Goal: Information Seeking & Learning: Learn about a topic

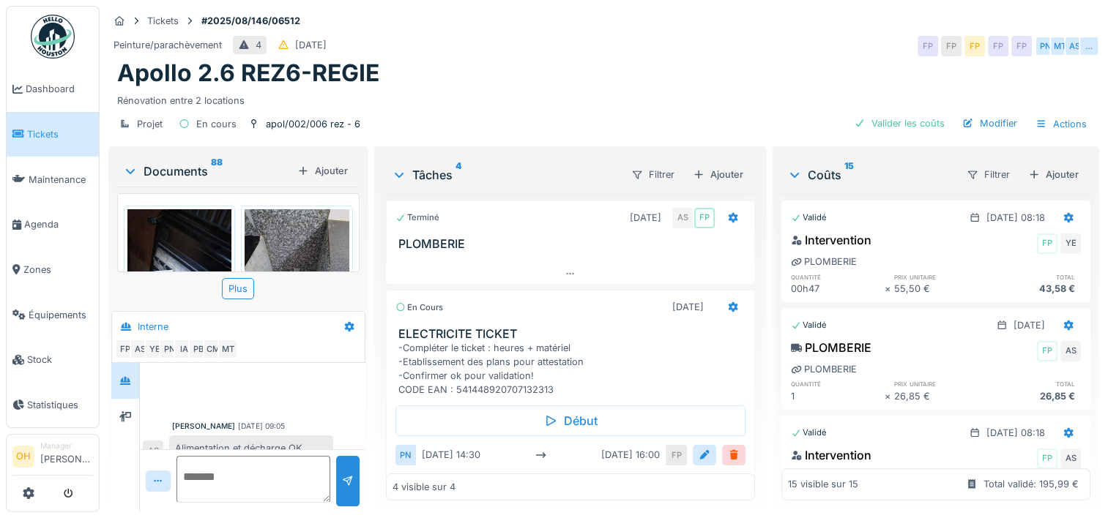
scroll to position [95, 0]
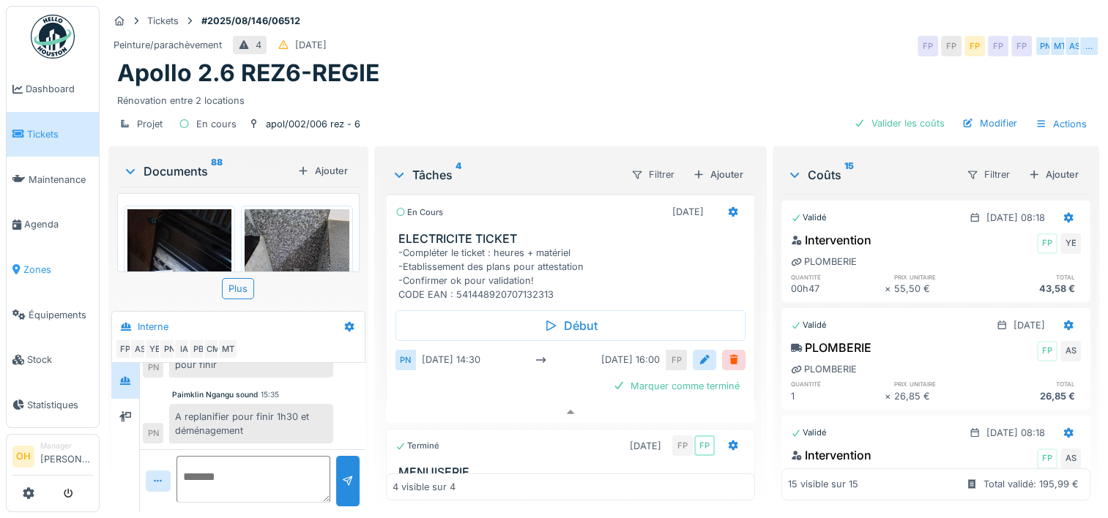
click at [30, 263] on span "Zones" at bounding box center [58, 270] width 70 height 14
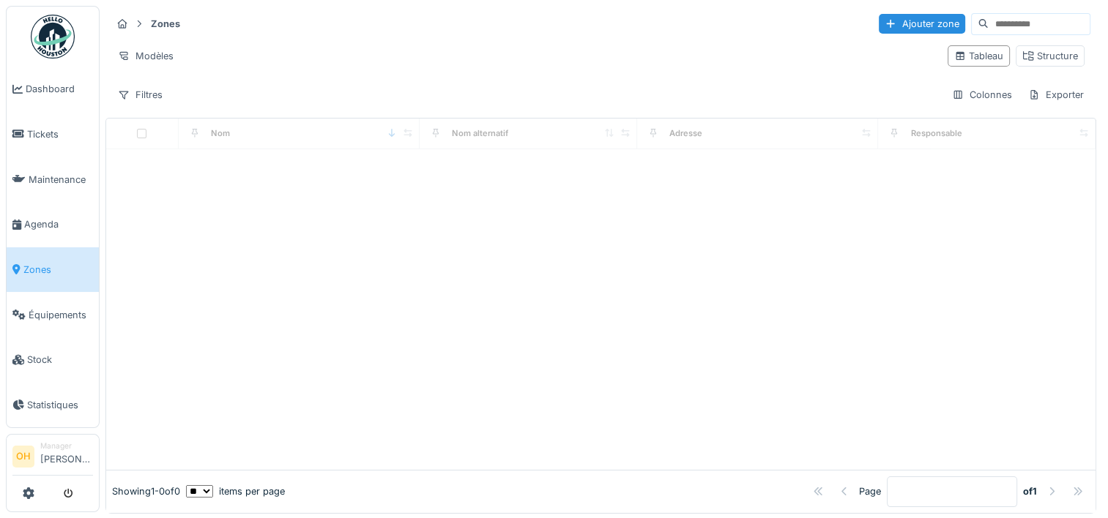
click at [988, 21] on input at bounding box center [1038, 24] width 101 height 20
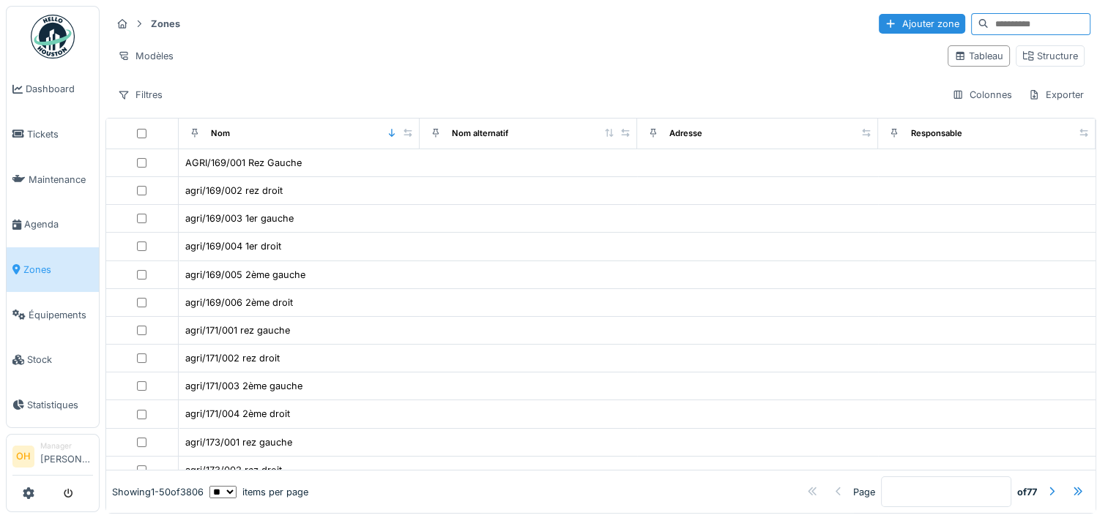
paste input "**********"
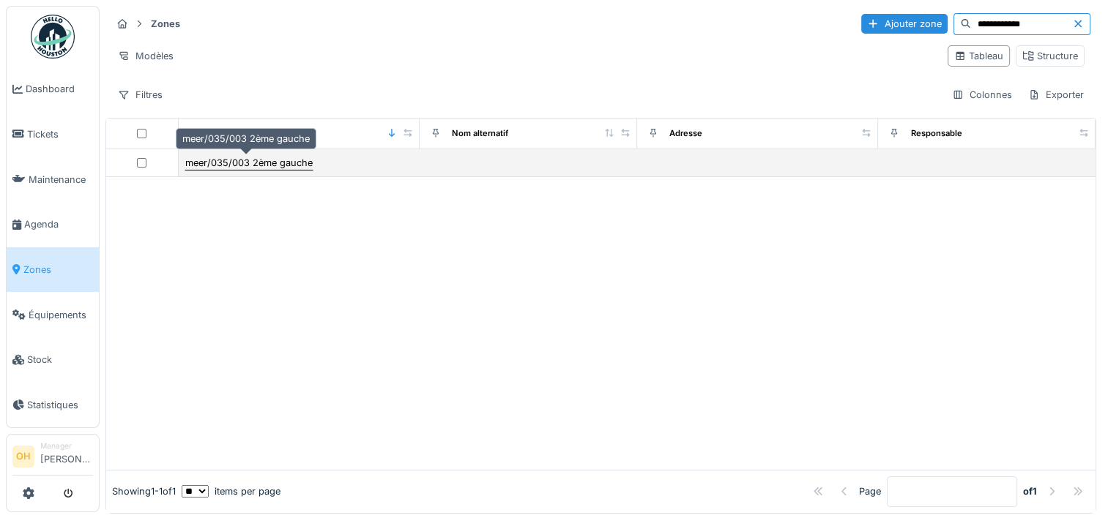
type input "**********"
click at [236, 156] on div "meer/035/003 2ème gauche" at bounding box center [248, 163] width 127 height 14
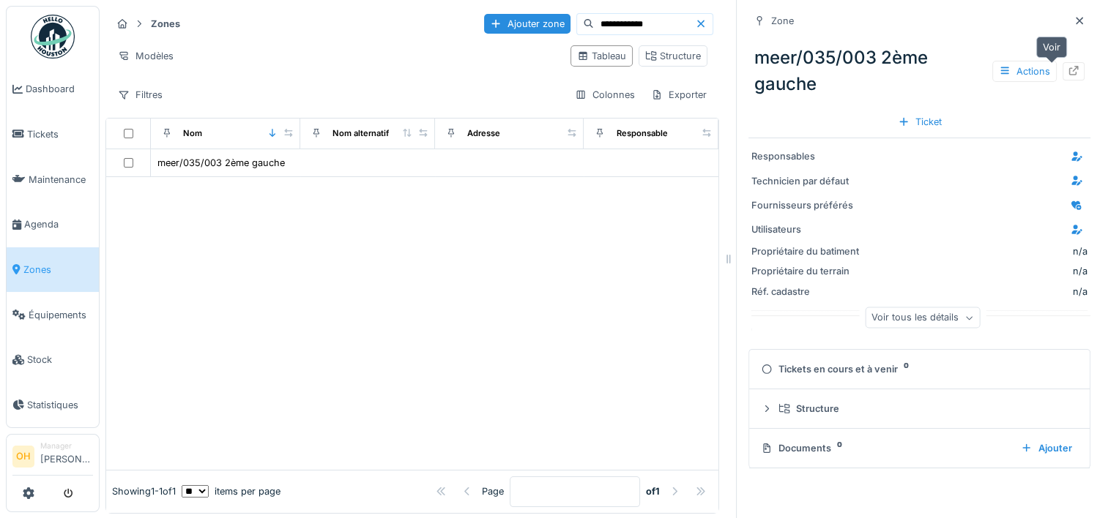
click at [1062, 67] on div at bounding box center [1073, 71] width 22 height 18
click at [697, 26] on icon at bounding box center [700, 23] width 7 height 7
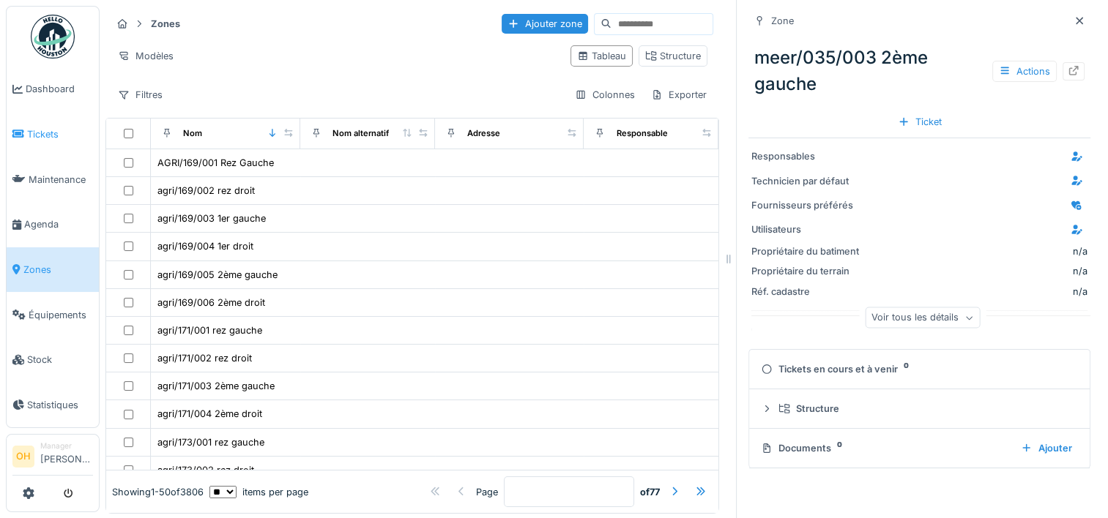
click at [48, 132] on span "Tickets" at bounding box center [60, 134] width 66 height 14
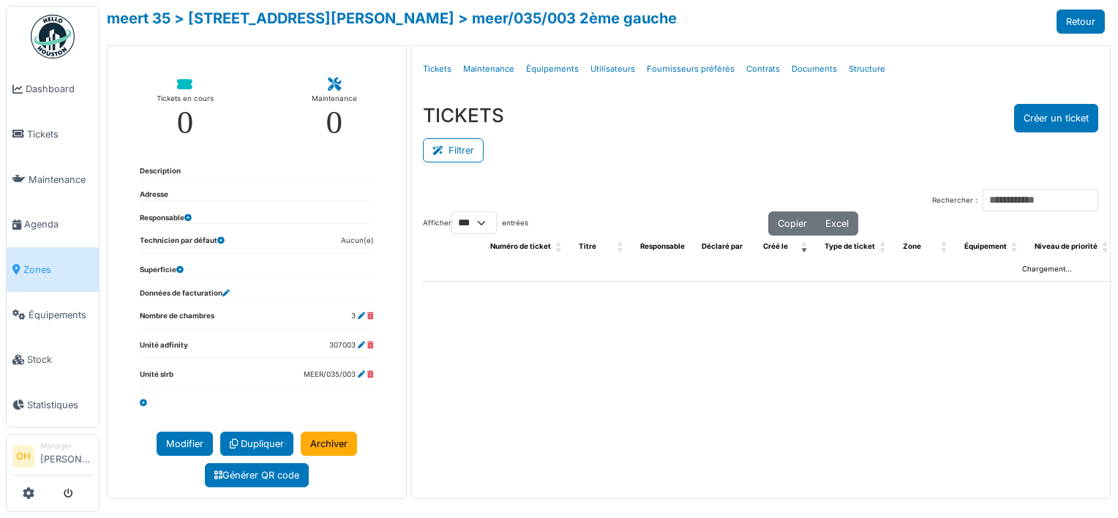
select select "***"
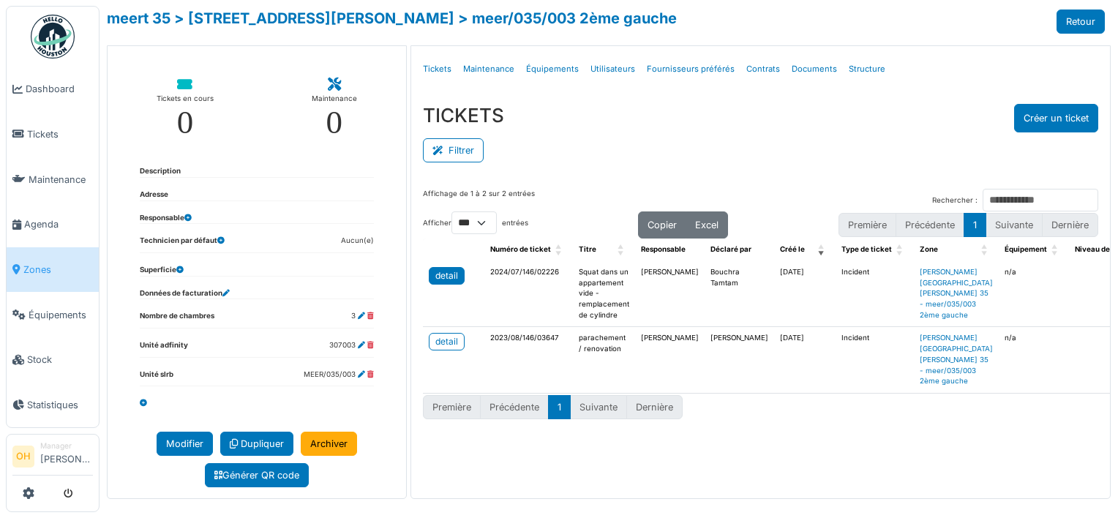
click at [453, 274] on div "detail" at bounding box center [447, 275] width 23 height 13
drag, startPoint x: 763, startPoint y: 348, endPoint x: 805, endPoint y: 337, distance: 43.9
click at [805, 337] on tr "detail 2023/08/146/03647 parachement / renovation Ali Taser Ali Taser 24/08/202…" at bounding box center [1067, 360] width 1289 height 66
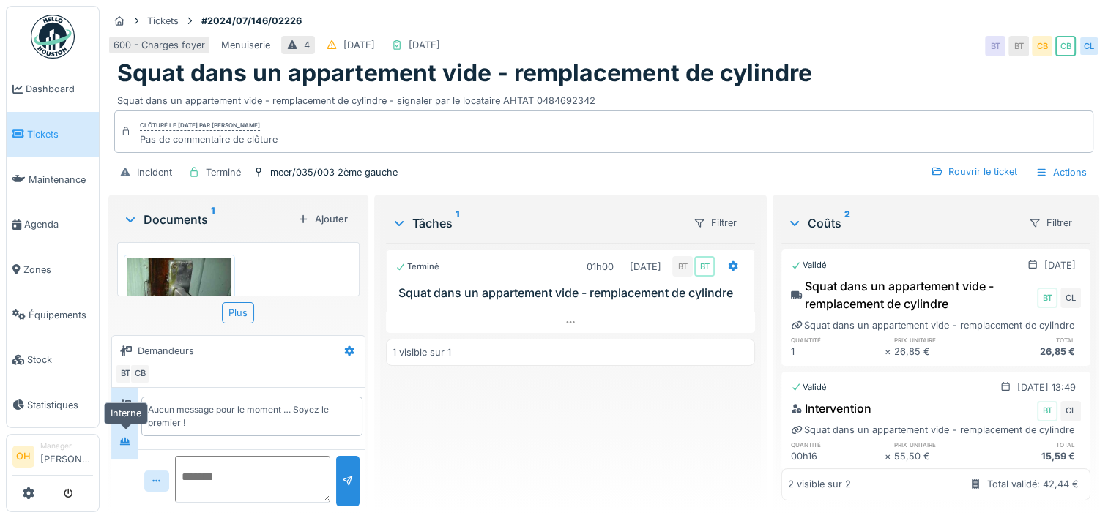
click at [129, 437] on icon at bounding box center [125, 441] width 10 height 8
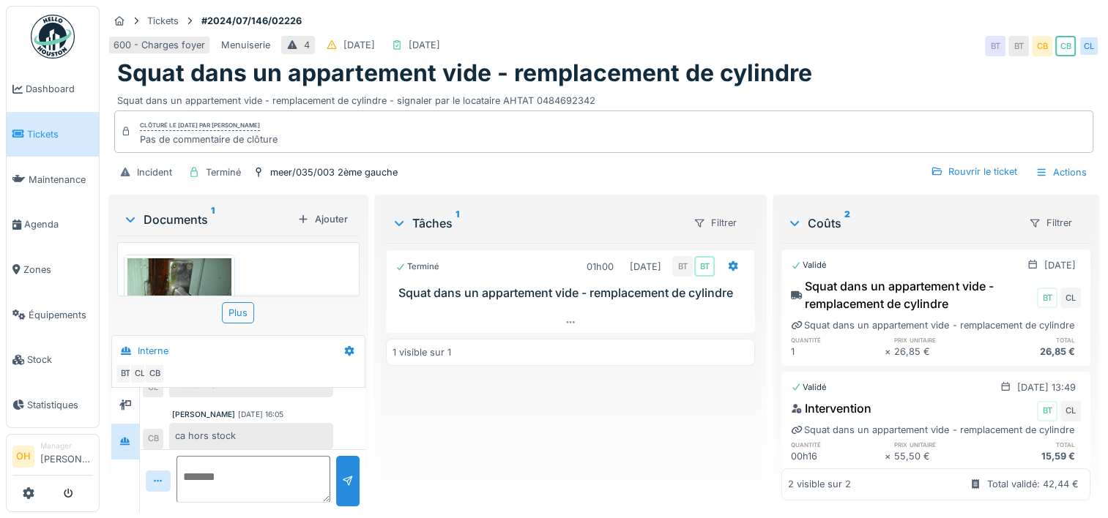
scroll to position [158, 0]
drag, startPoint x: 274, startPoint y: 413, endPoint x: 305, endPoint y: 446, distance: 45.1
drag, startPoint x: 538, startPoint y: 392, endPoint x: 543, endPoint y: 365, distance: 28.3
click at [539, 392] on div "Terminé 01h00 19/07/2024 BT BT Squat dans un appartement vide - remplacement de…" at bounding box center [570, 372] width 369 height 258
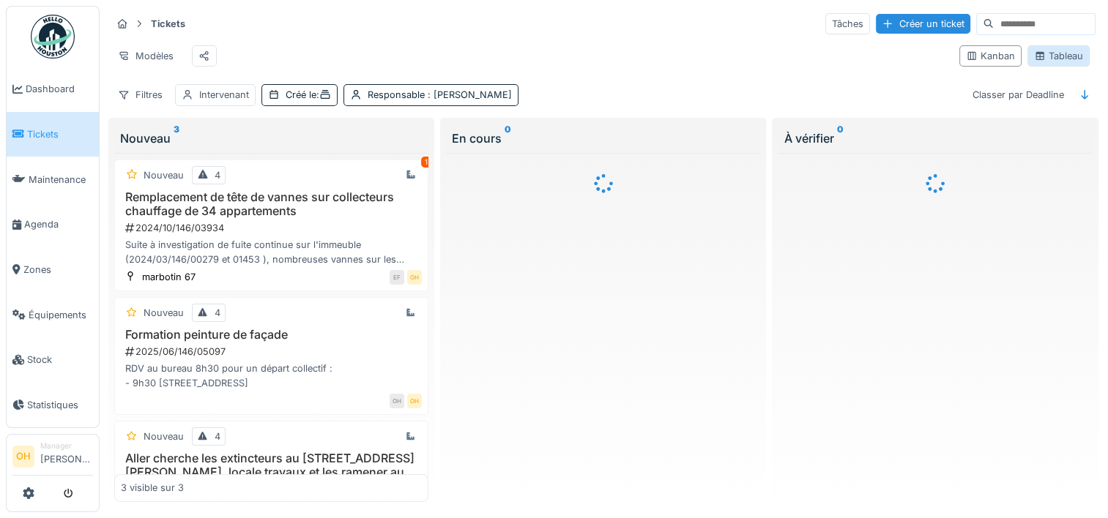
click at [1050, 59] on div "Tableau" at bounding box center [1058, 56] width 49 height 14
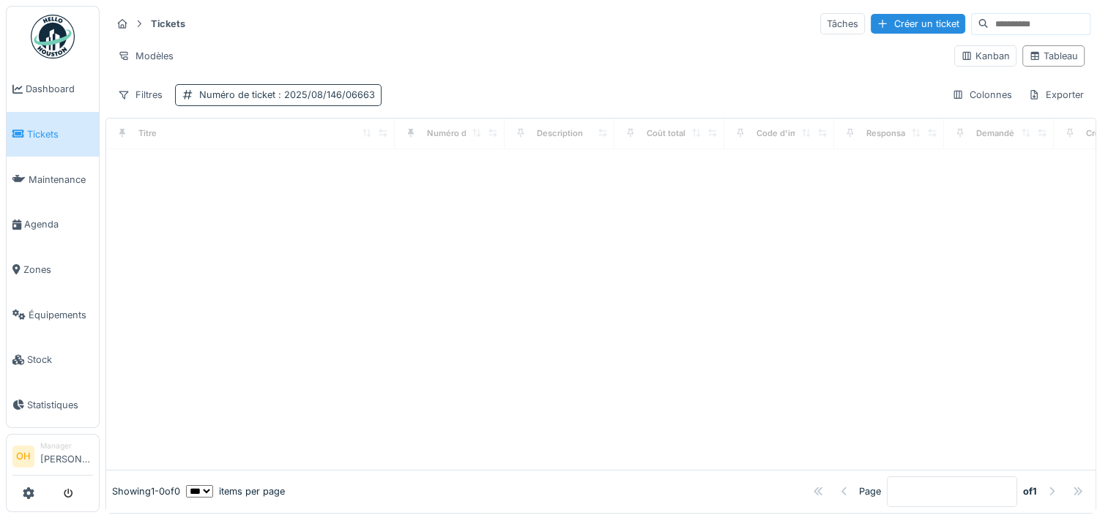
click at [296, 91] on span ": 2025/08/146/06663" at bounding box center [325, 94] width 100 height 11
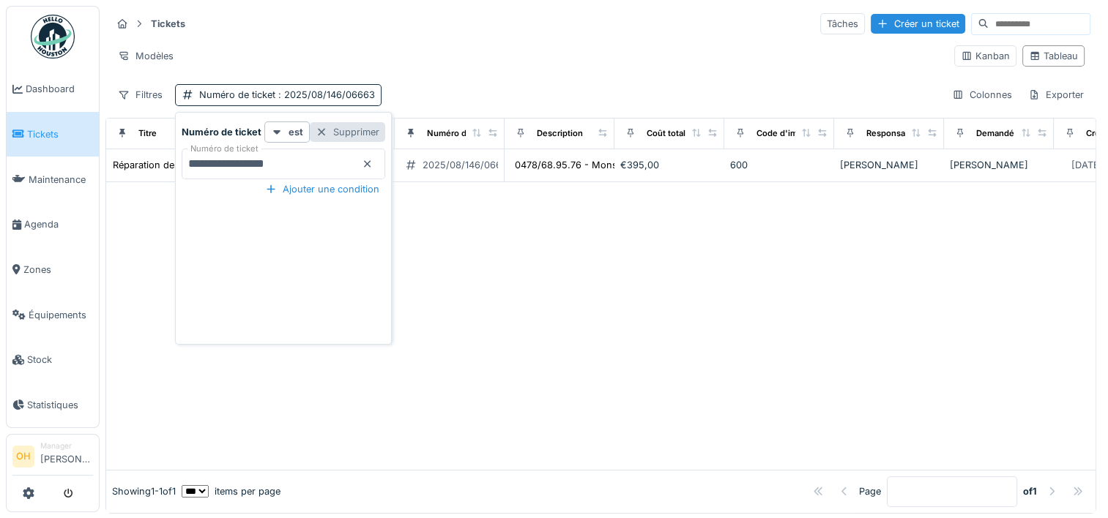
click at [356, 132] on div "Supprimer" at bounding box center [347, 132] width 75 height 20
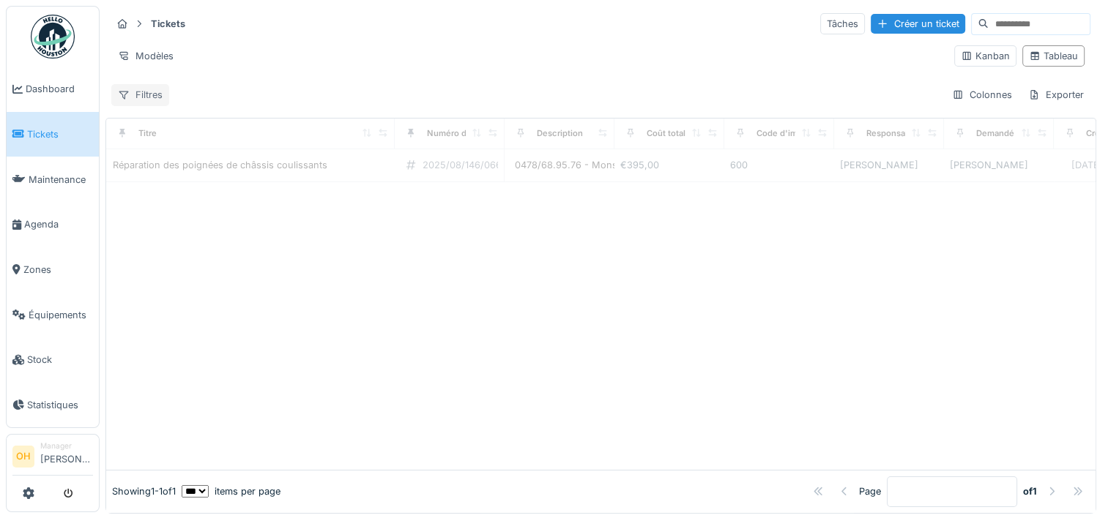
click at [141, 99] on div "Filtres" at bounding box center [140, 94] width 58 height 21
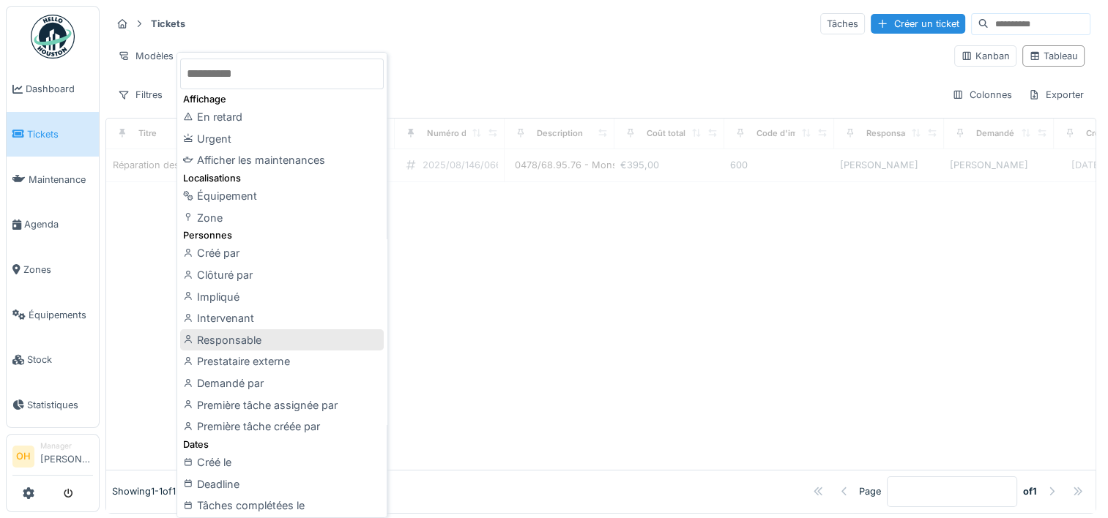
click at [269, 340] on div "Responsable" at bounding box center [281, 340] width 203 height 22
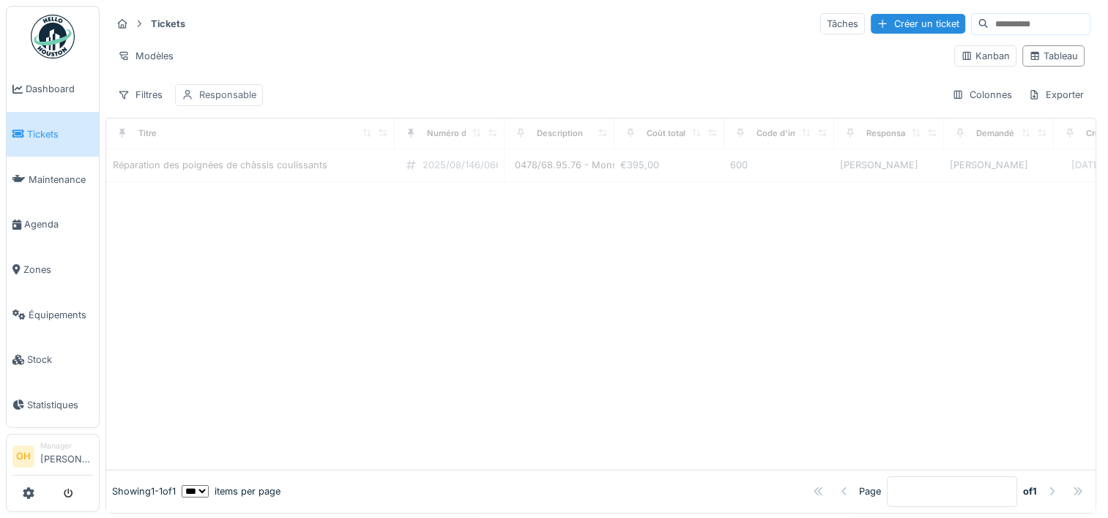
click at [202, 88] on div "Responsable" at bounding box center [227, 95] width 57 height 14
click at [284, 171] on div "Responsable" at bounding box center [258, 163] width 141 height 16
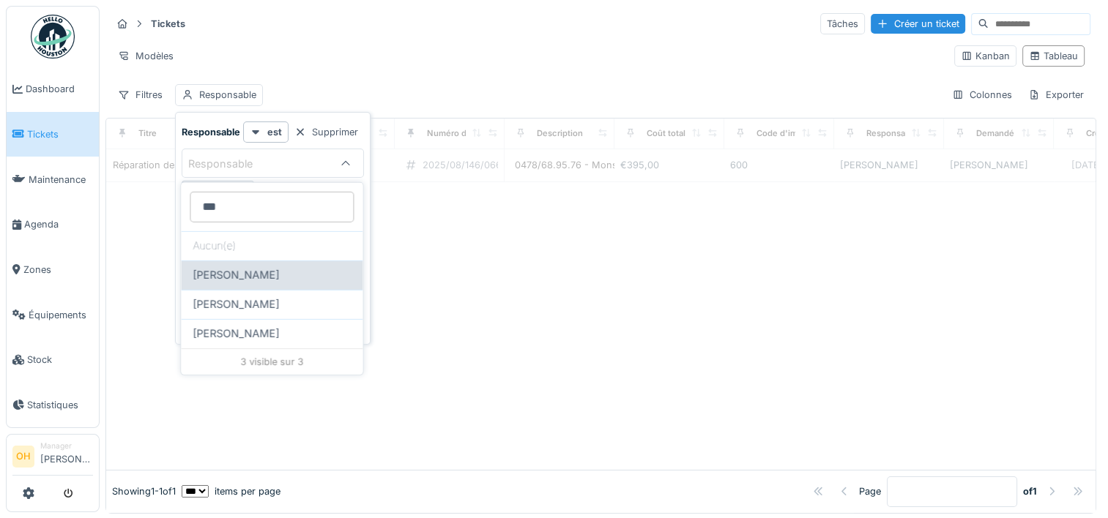
type input "***"
click at [242, 270] on span "[PERSON_NAME]" at bounding box center [236, 275] width 86 height 16
type input "****"
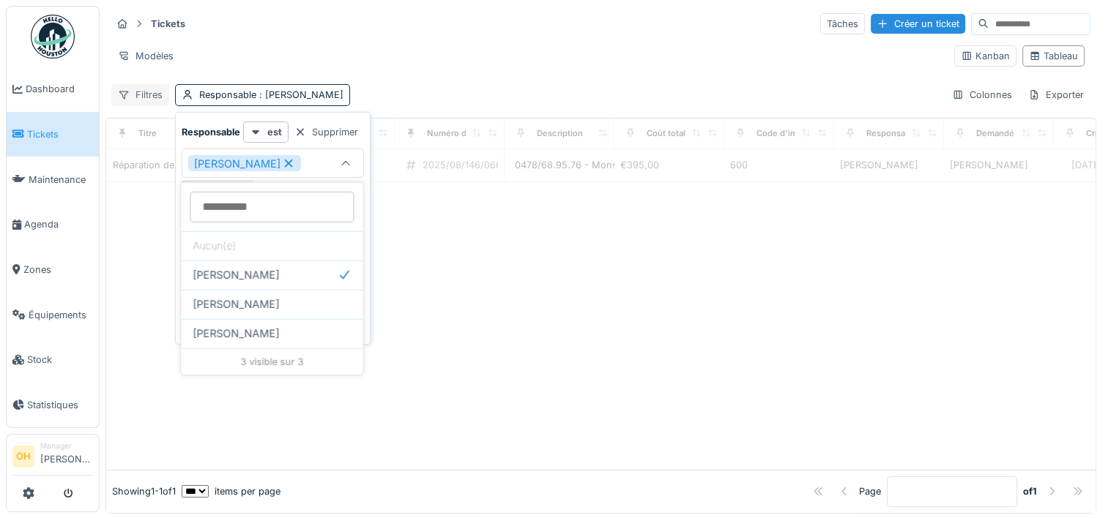
click at [372, 75] on div "Tickets Tâches Créer un ticket Modèles Kanban Tableau Filtres Responsable : [PE…" at bounding box center [600, 59] width 990 height 106
click at [143, 97] on div "Filtres" at bounding box center [140, 94] width 58 height 21
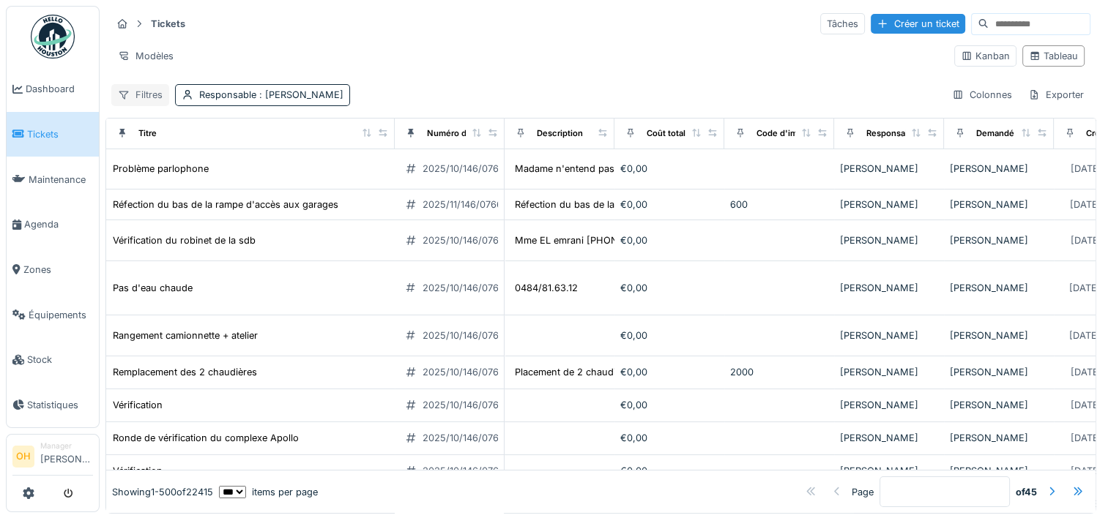
click at [158, 91] on div "Filtres" at bounding box center [140, 94] width 58 height 21
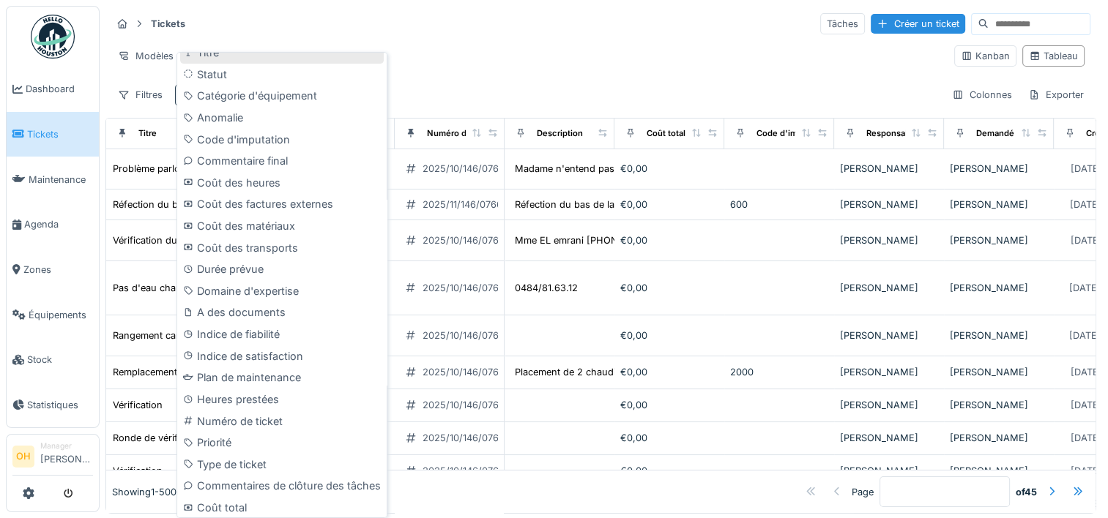
scroll to position [635, 0]
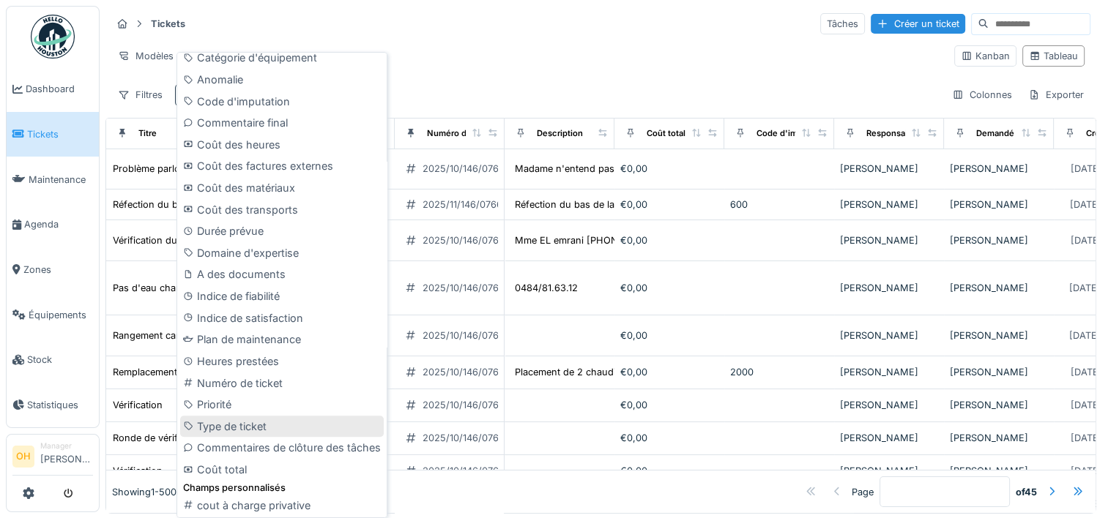
click at [240, 421] on div "Type de ticket" at bounding box center [281, 427] width 203 height 22
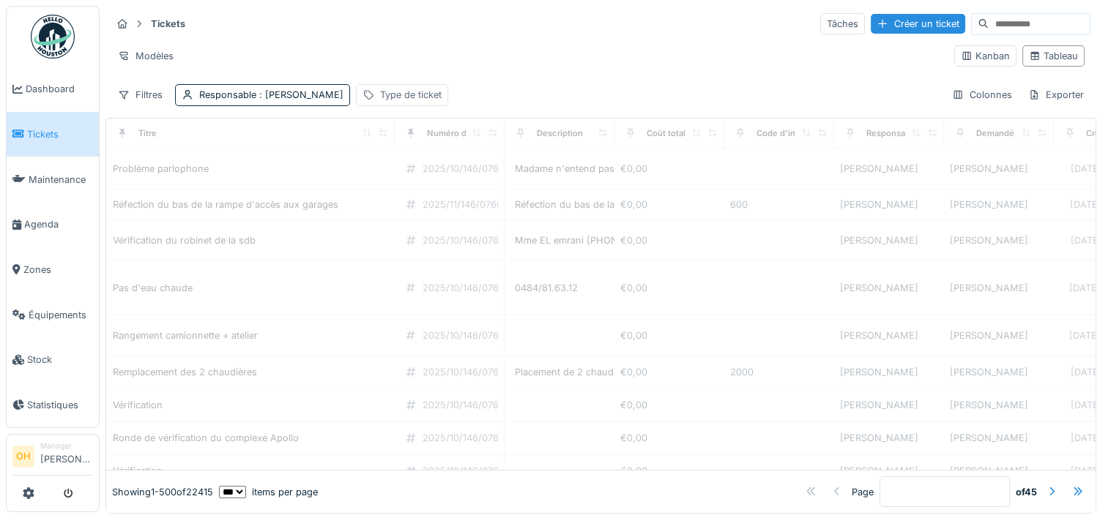
click at [384, 93] on div "Type de ticket" at bounding box center [410, 95] width 61 height 14
click at [402, 165] on div "Type de ticket" at bounding box center [392, 164] width 90 height 16
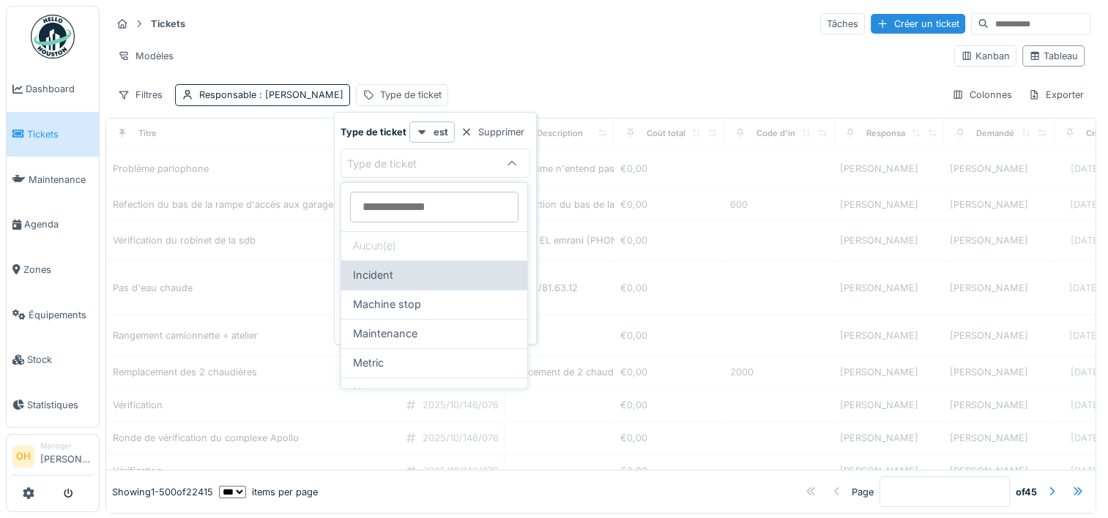
click at [395, 274] on div "Incident" at bounding box center [434, 275] width 163 height 16
type input "***"
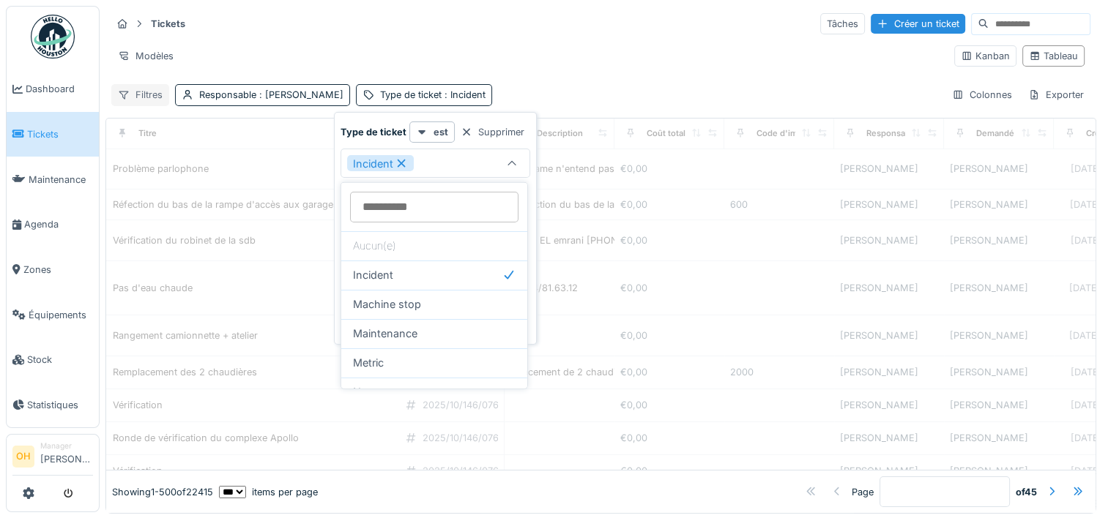
click at [463, 48] on div "Modèles" at bounding box center [526, 55] width 831 height 21
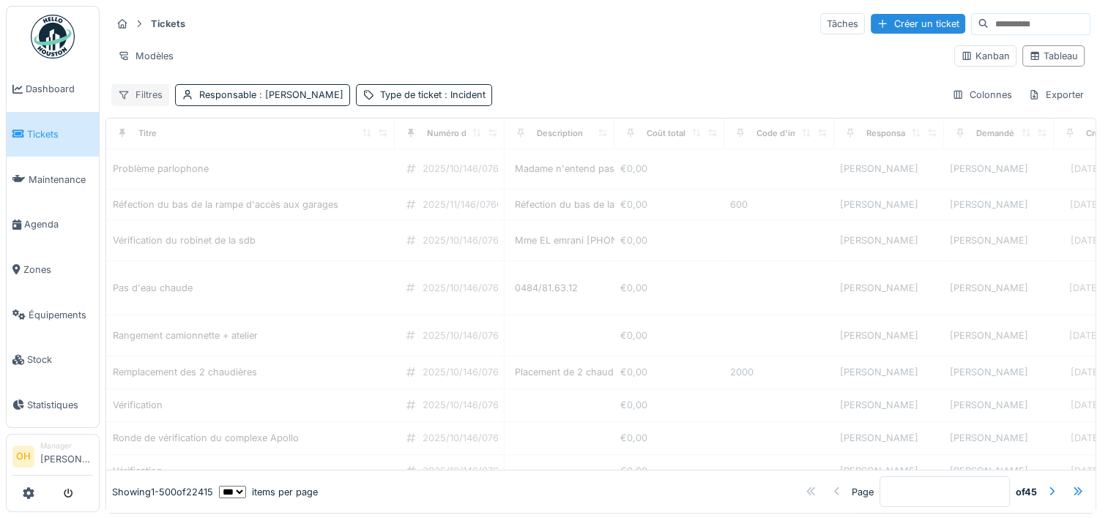
click at [145, 91] on div "Filtres" at bounding box center [140, 94] width 58 height 21
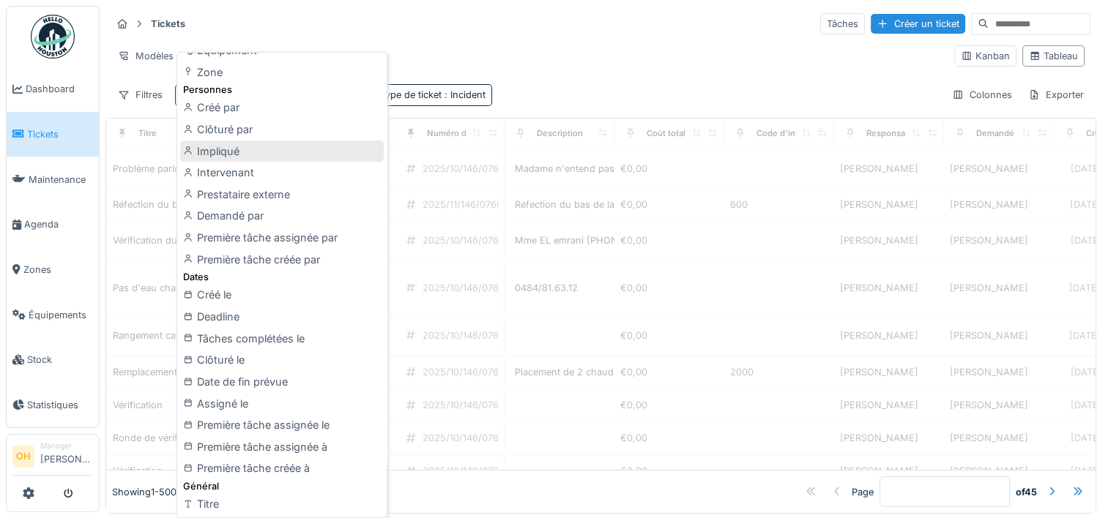
scroll to position [146, 0]
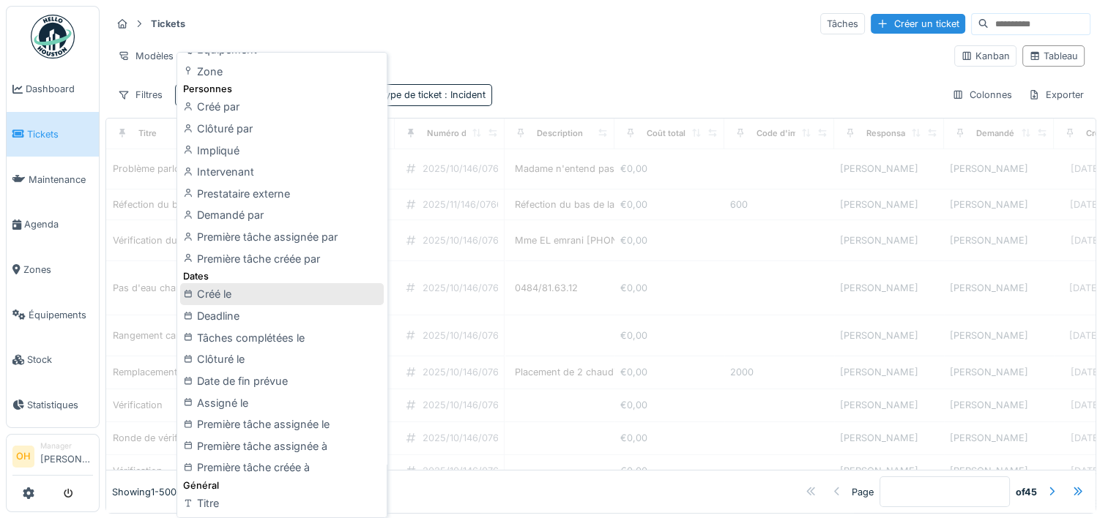
click at [248, 290] on div "Créé le" at bounding box center [281, 294] width 203 height 22
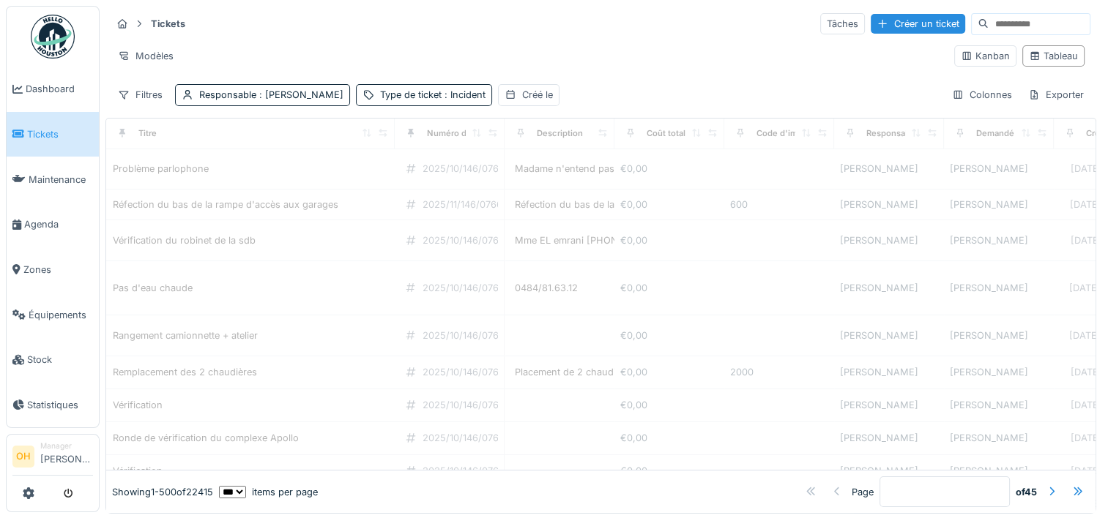
click at [529, 90] on div "Créé le" at bounding box center [537, 95] width 31 height 14
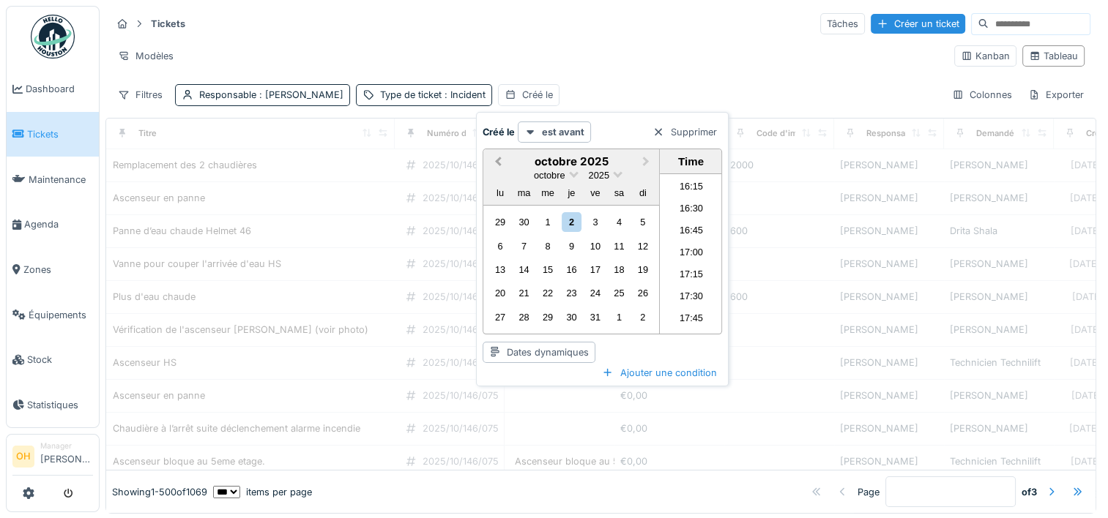
scroll to position [1424, 0]
click at [498, 171] on span "Previous Month" at bounding box center [498, 162] width 0 height 17
click at [504, 232] on div "1" at bounding box center [500, 222] width 20 height 20
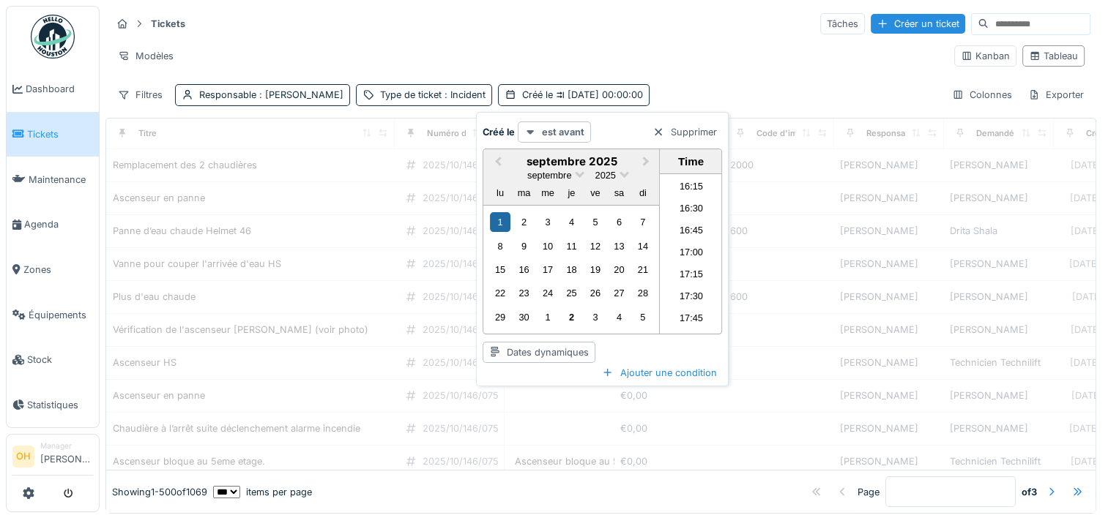
click at [562, 129] on strong "est avant" at bounding box center [563, 132] width 42 height 14
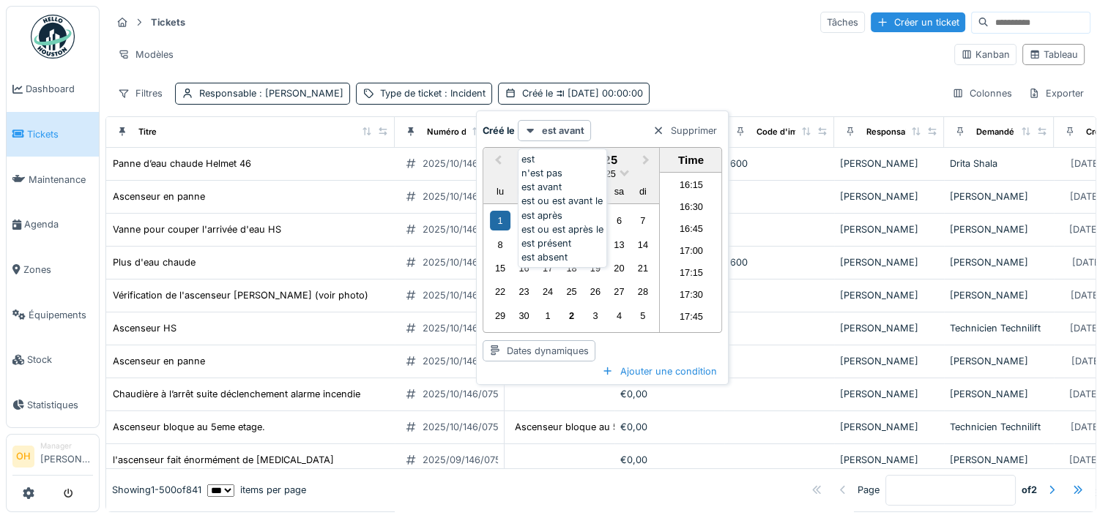
scroll to position [12, 0]
click at [570, 223] on div "est après" at bounding box center [562, 216] width 82 height 14
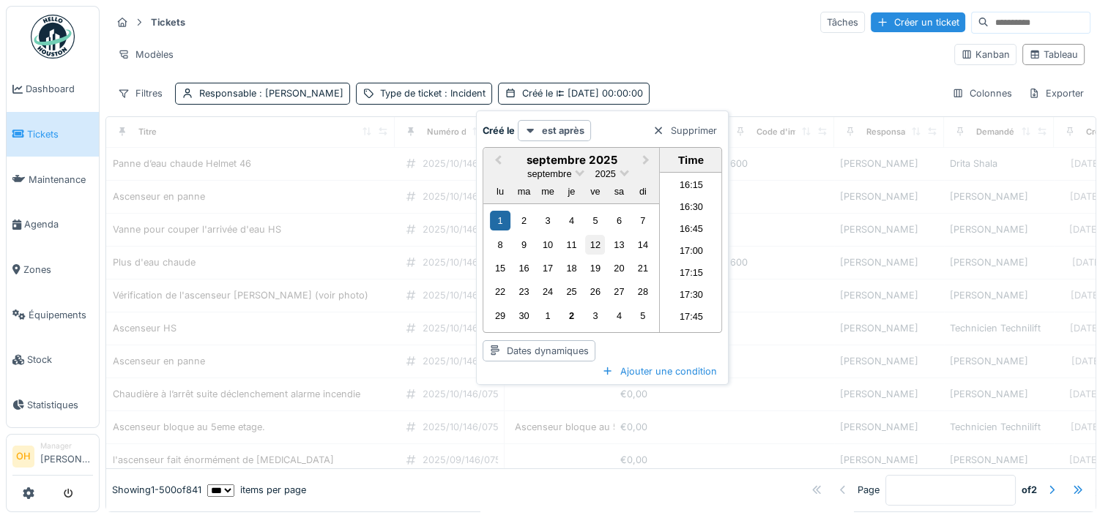
click at [634, 381] on div "Ajouter une condition" at bounding box center [659, 372] width 126 height 20
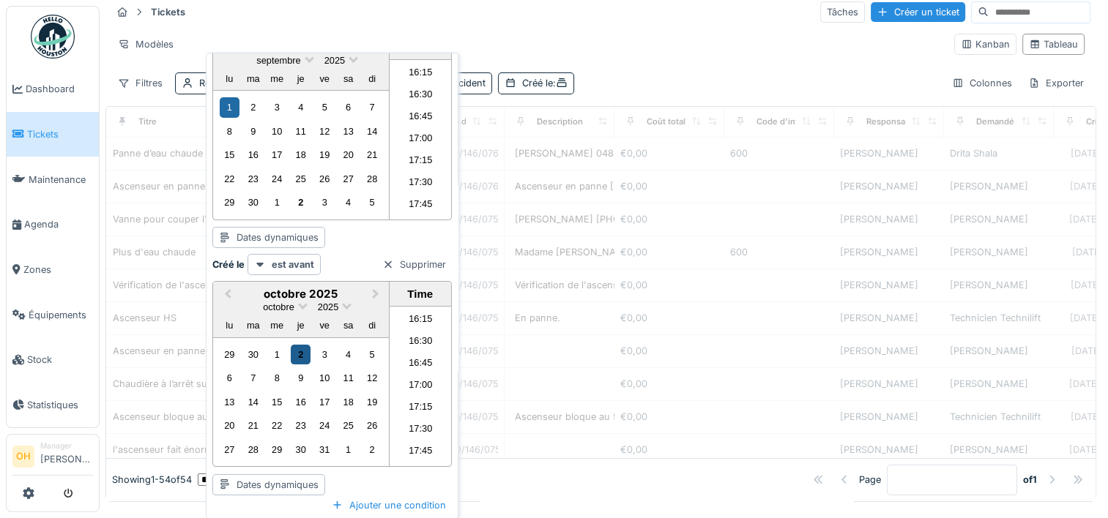
scroll to position [100, 0]
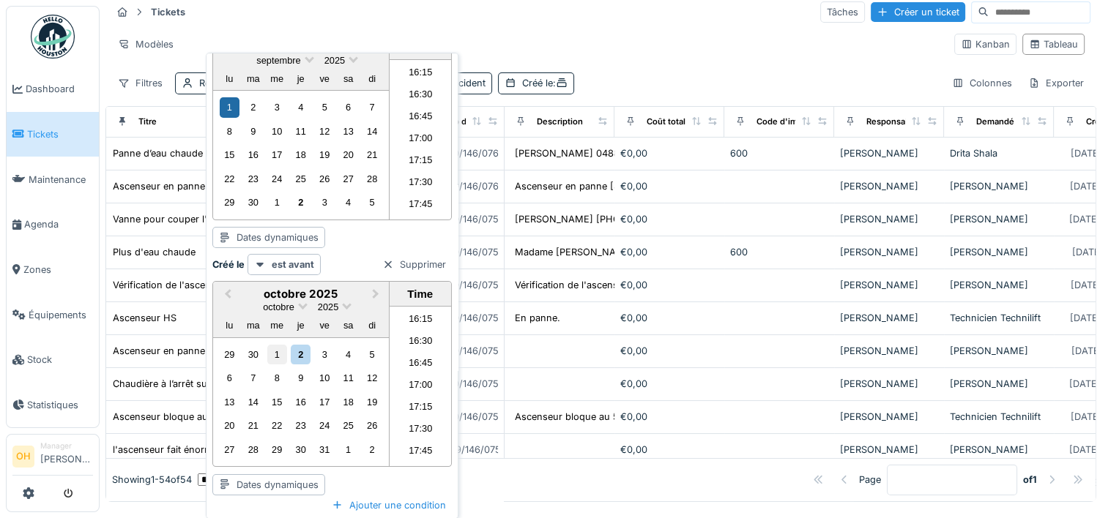
click at [272, 345] on div "1" at bounding box center [277, 355] width 20 height 20
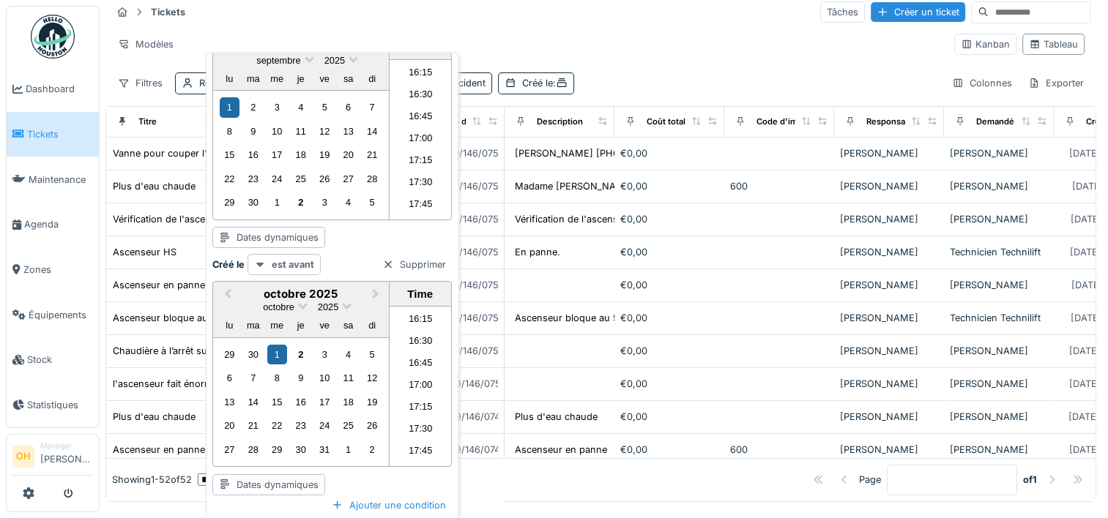
scroll to position [0, 0]
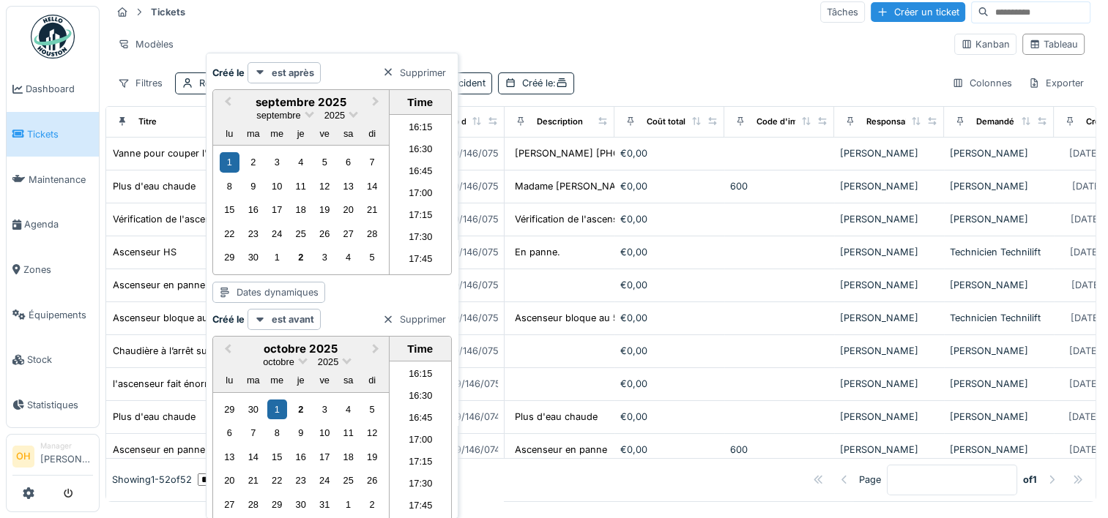
click at [654, 77] on div "Filtres Responsable : [PERSON_NAME] Type de ticket : Incident Créé le : Colonne…" at bounding box center [600, 82] width 979 height 21
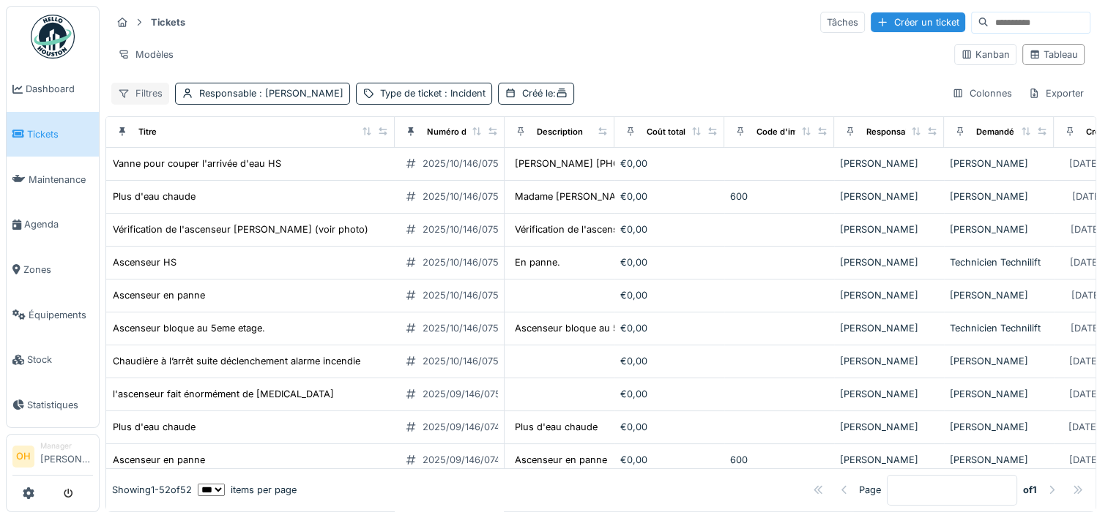
click at [138, 83] on div "Filtres" at bounding box center [140, 93] width 58 height 21
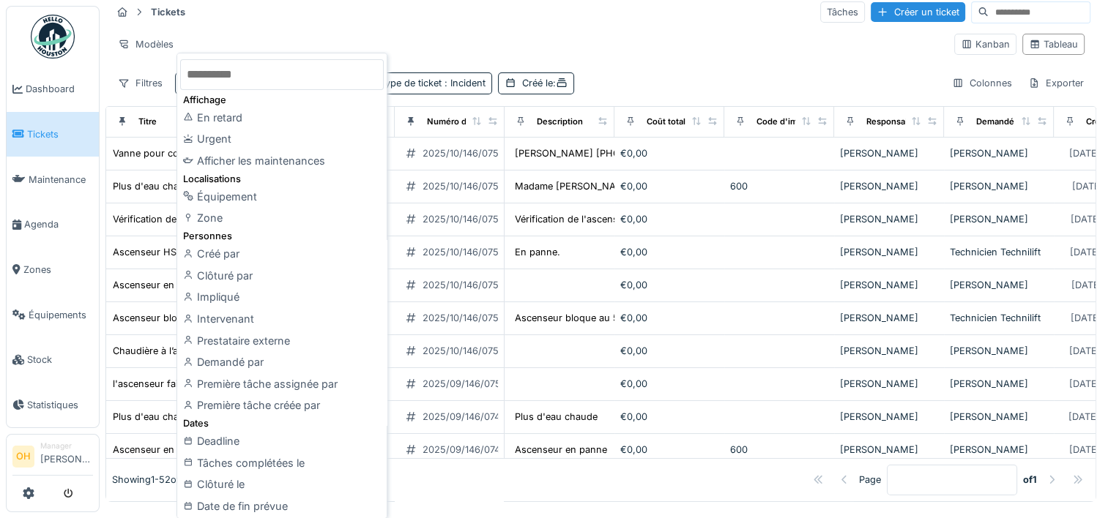
click at [240, 76] on input "text" at bounding box center [281, 74] width 203 height 31
click at [218, 71] on input "text" at bounding box center [281, 74] width 203 height 31
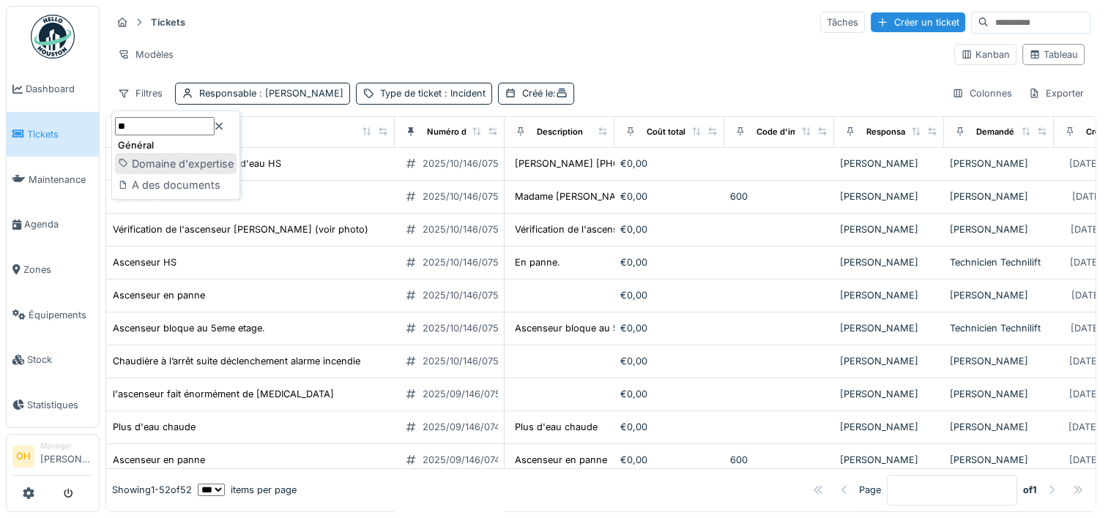
type input "**"
click at [209, 165] on div "Domaine d'expertise" at bounding box center [180, 176] width 130 height 22
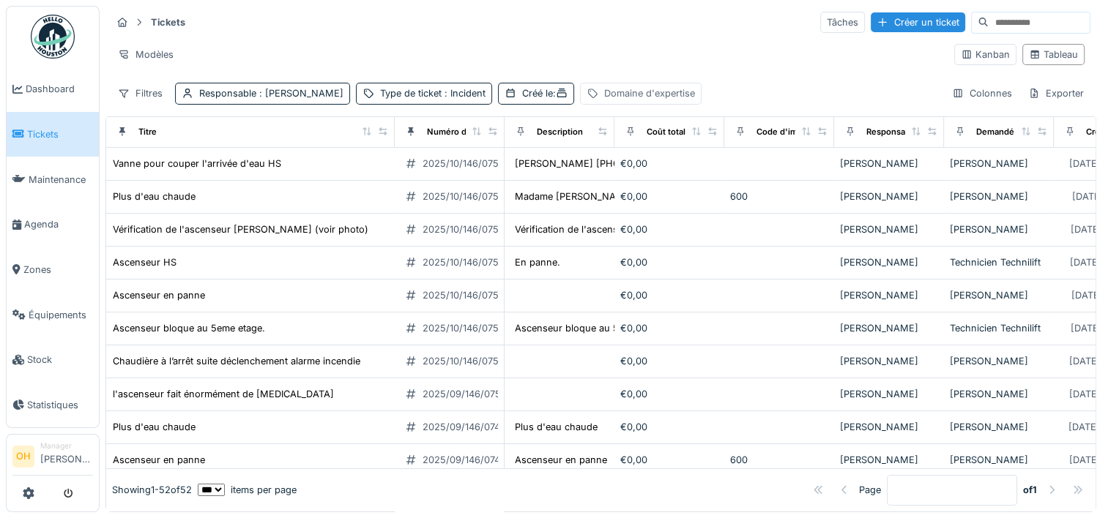
click at [631, 86] on div "Domaine d'expertise" at bounding box center [649, 93] width 91 height 14
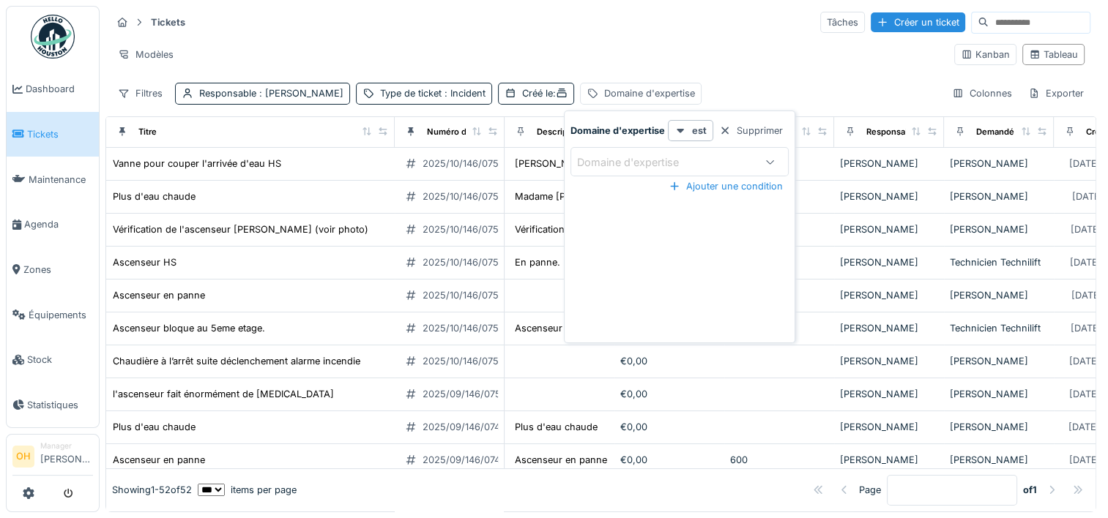
click at [655, 154] on div "Domaine d'expertise" at bounding box center [638, 162] width 122 height 16
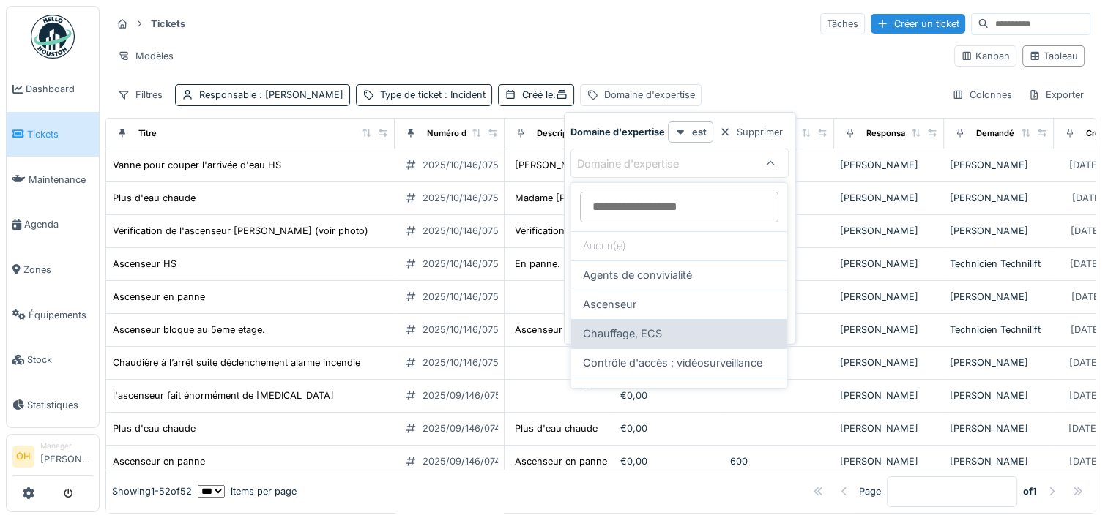
click at [647, 334] on span "Chauffage, ECS" at bounding box center [621, 334] width 79 height 16
type input "***"
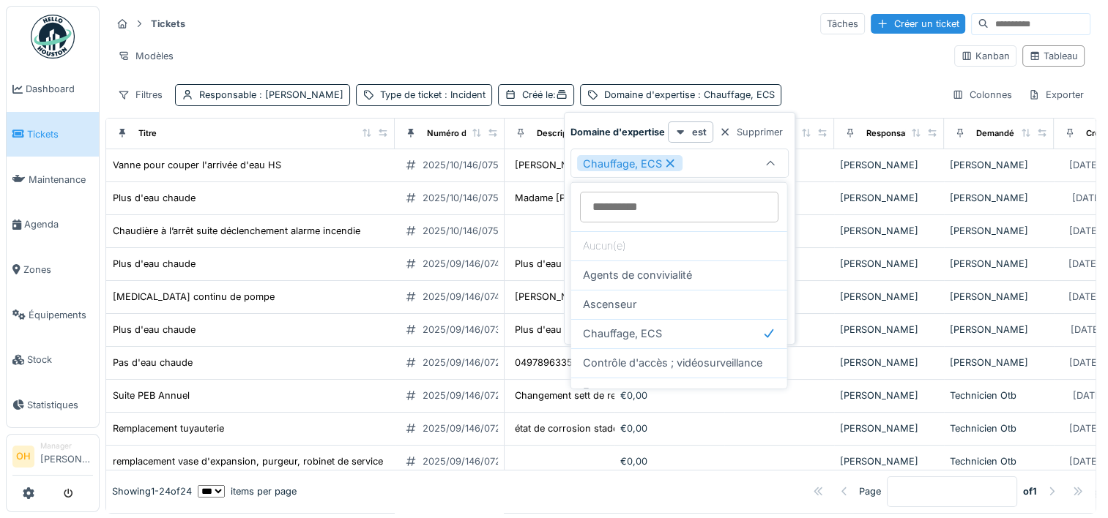
click at [673, 162] on icon at bounding box center [669, 163] width 13 height 10
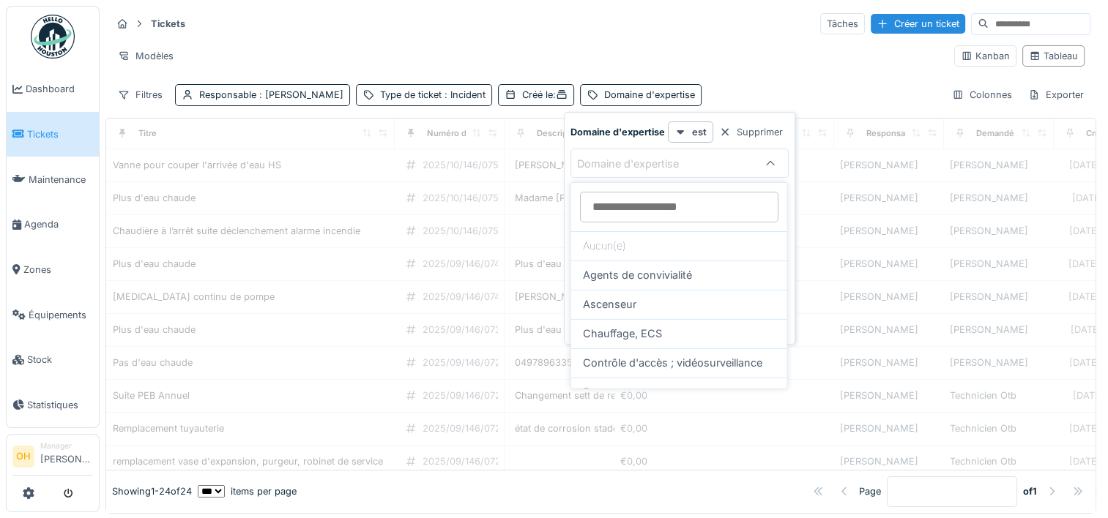
click at [670, 165] on div "Domaine d'expertise" at bounding box center [638, 164] width 122 height 16
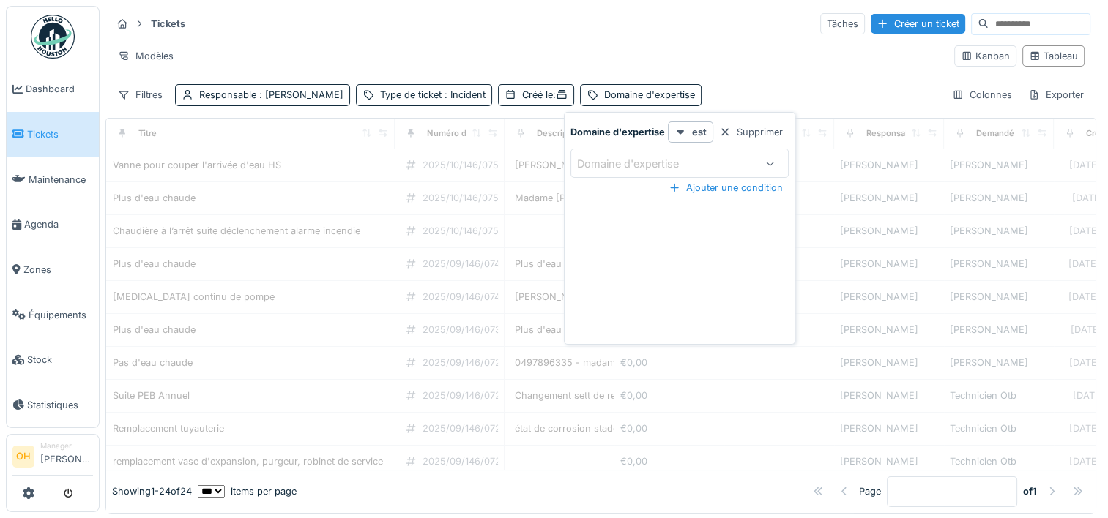
click at [668, 165] on div "Domaine d'expertise" at bounding box center [638, 164] width 122 height 16
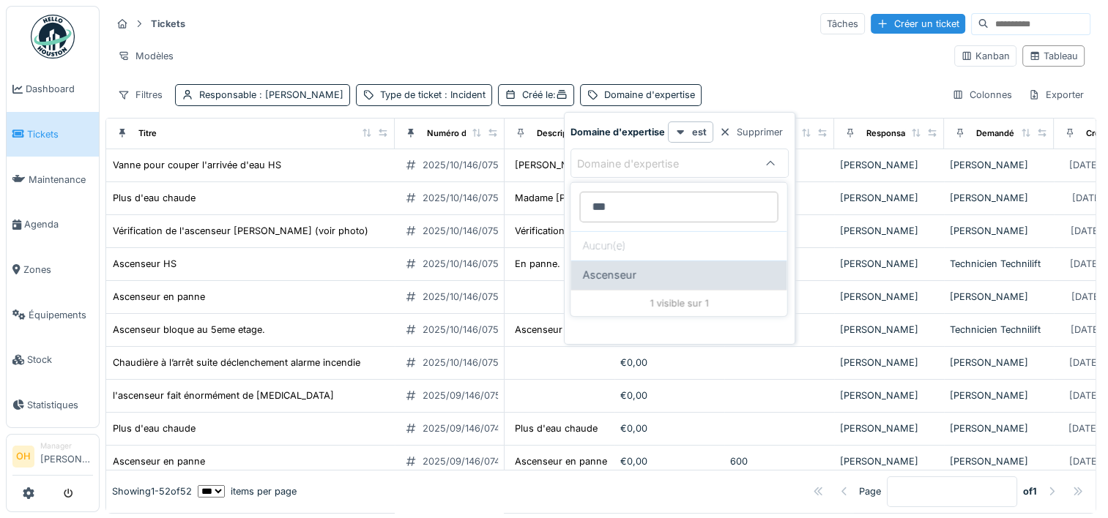
type d\'expertise_EzMjM "***"
click at [622, 269] on span "Ascenseur" at bounding box center [608, 275] width 53 height 16
type input "***"
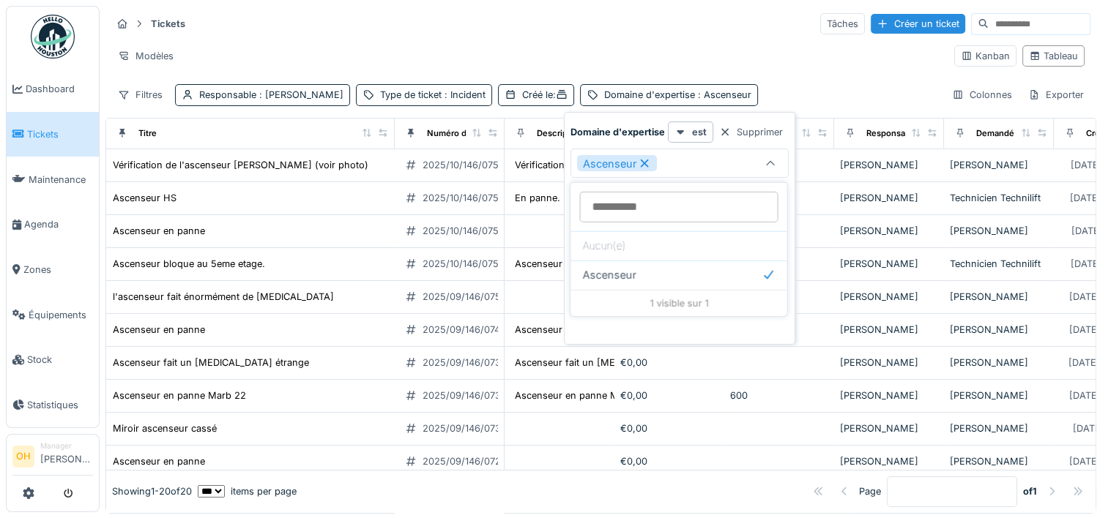
click at [646, 161] on icon at bounding box center [644, 163] width 13 height 10
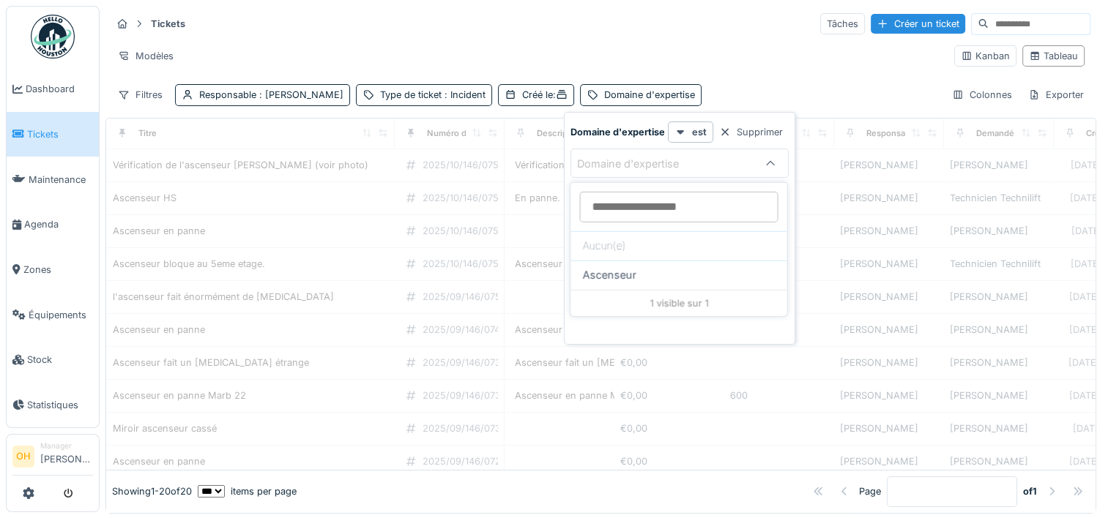
click at [649, 161] on div "Domaine d'expertise" at bounding box center [638, 164] width 122 height 16
click at [651, 164] on div "Domaine d'expertise" at bounding box center [638, 164] width 122 height 16
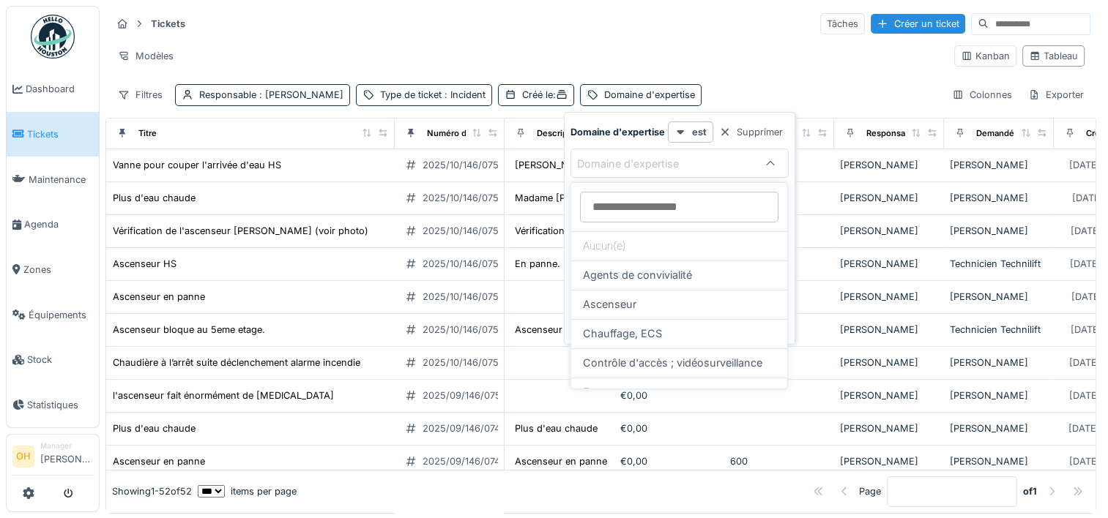
click at [632, 212] on d\'expertise_EzMjM at bounding box center [678, 207] width 198 height 31
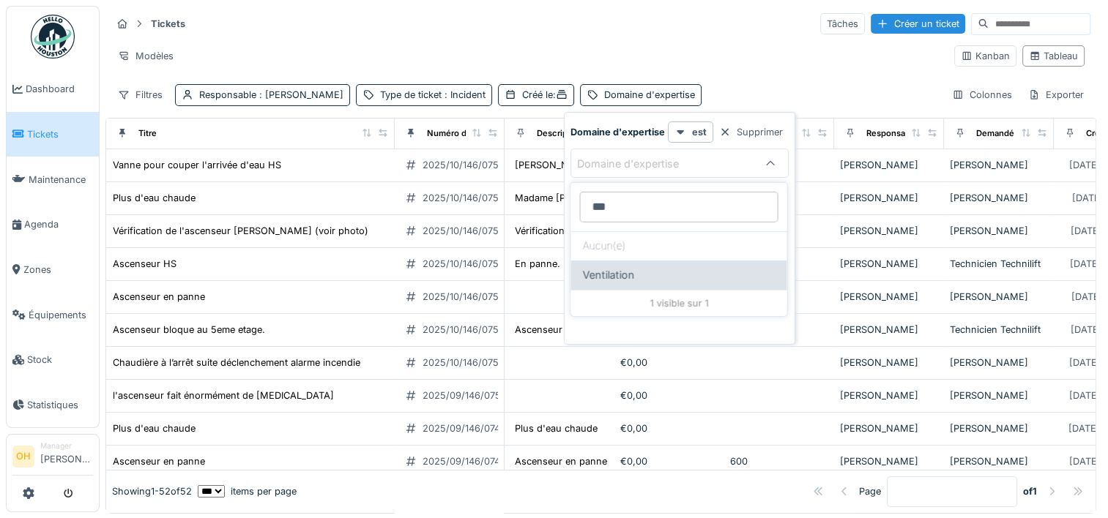
type d\'expertise_EzMjM "***"
click at [624, 275] on span "Ventilation" at bounding box center [608, 275] width 52 height 16
type input "***"
